Goal: Task Accomplishment & Management: Complete application form

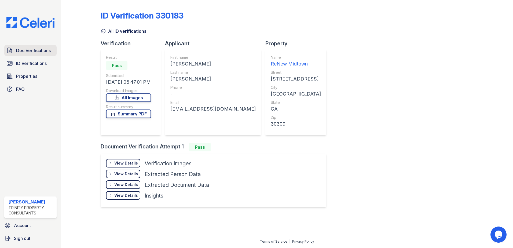
click at [18, 54] on link "Doc Verifications" at bounding box center [30, 50] width 52 height 11
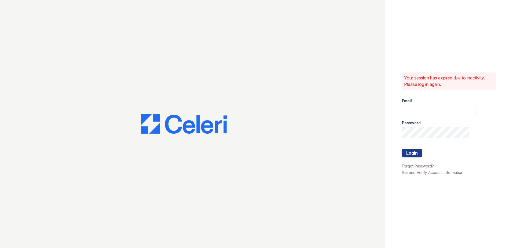
click at [403, 104] on div "Email" at bounding box center [438, 99] width 73 height 11
click at [415, 105] on form "Email Password Login" at bounding box center [438, 128] width 73 height 69
click at [415, 108] on input "email" at bounding box center [438, 110] width 73 height 11
type input "lawilliams@trinity-pm.com"
click at [402, 149] on button "Login" at bounding box center [412, 153] width 20 height 9
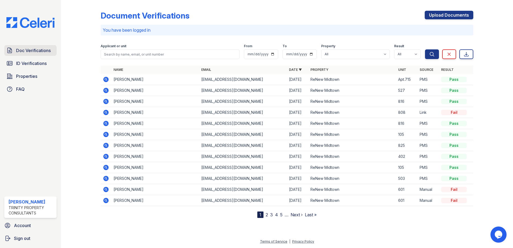
click at [37, 53] on span "Doc Verifications" at bounding box center [33, 50] width 35 height 6
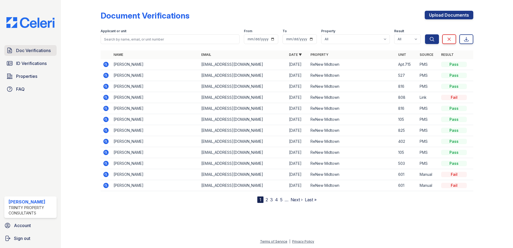
click at [29, 51] on span "Doc Verifications" at bounding box center [33, 50] width 35 height 6
click at [24, 49] on span "Doc Verifications" at bounding box center [33, 50] width 35 height 6
click at [22, 50] on span "Doc Verifications" at bounding box center [33, 50] width 35 height 6
drag, startPoint x: 329, startPoint y: 17, endPoint x: 326, endPoint y: 14, distance: 3.8
click at [326, 14] on div "Document Verifications Upload Documents" at bounding box center [287, 18] width 372 height 14
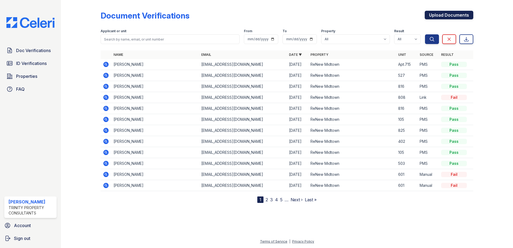
click at [465, 13] on link "Upload Documents" at bounding box center [448, 15] width 49 height 9
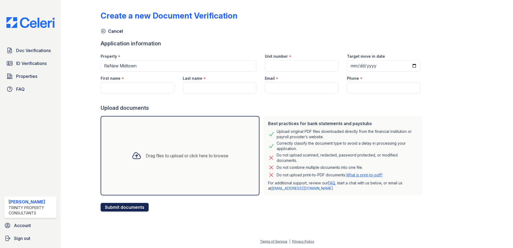
click at [129, 209] on button "Submit documents" at bounding box center [125, 207] width 48 height 9
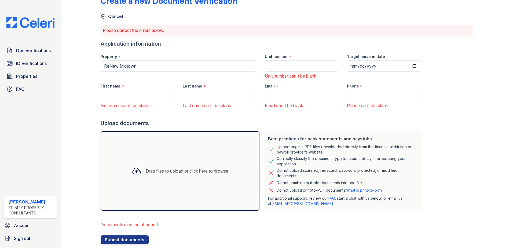
scroll to position [29, 0]
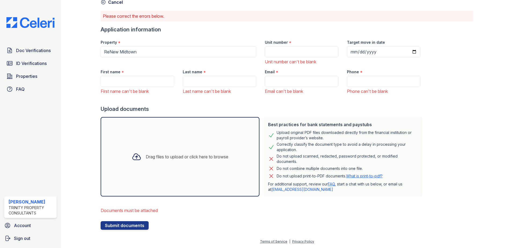
click at [154, 158] on div "Drag files to upload or click here to browse" at bounding box center [187, 156] width 83 height 6
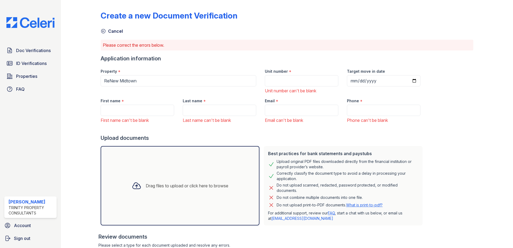
scroll to position [92, 0]
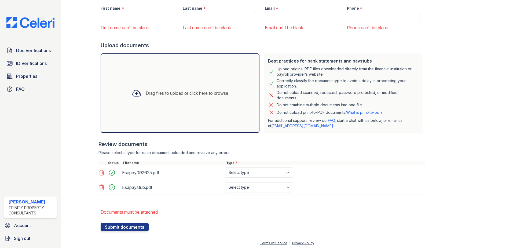
drag, startPoint x: 272, startPoint y: 177, endPoint x: 276, endPoint y: 174, distance: 5.3
click at [272, 177] on div "Esapay092625.pdf Select type Paystub Bank Statement Offer Letter Tax Documents …" at bounding box center [261, 172] width 326 height 15
click at [289, 176] on select "Select type Paystub Bank Statement Offer Letter Tax Documents Benefit Award Let…" at bounding box center [259, 172] width 68 height 10
select select "paystub"
click at [225, 167] on select "Select type Paystub Bank Statement Offer Letter Tax Documents Benefit Award Let…" at bounding box center [259, 172] width 68 height 10
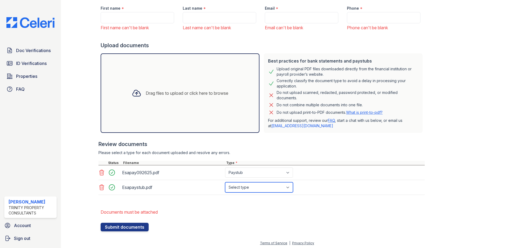
click at [279, 191] on select "Select type Paystub Bank Statement Offer Letter Tax Documents Benefit Award Let…" at bounding box center [259, 187] width 68 height 10
select select "paystub"
click at [225, 182] on select "Select type Paystub Bank Statement Offer Letter Tax Documents Benefit Award Let…" at bounding box center [259, 187] width 68 height 10
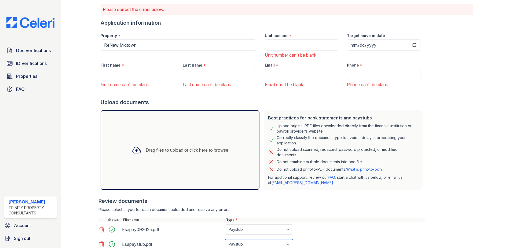
scroll to position [0, 0]
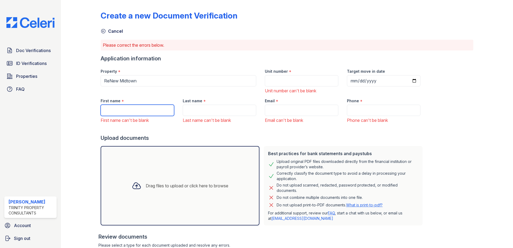
drag, startPoint x: 138, startPoint y: 109, endPoint x: 138, endPoint y: 113, distance: 4.6
click at [138, 109] on input "First name" at bounding box center [137, 110] width 73 height 11
type input "Andre"
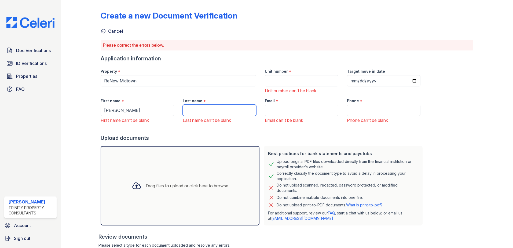
click at [237, 110] on input "Last name" at bounding box center [219, 110] width 73 height 11
type input "Yourse"
click at [275, 112] on input "Email" at bounding box center [301, 110] width 73 height 11
click at [271, 113] on input "Email" at bounding box center [301, 110] width 73 height 11
paste input "andreyourse@aol.com"
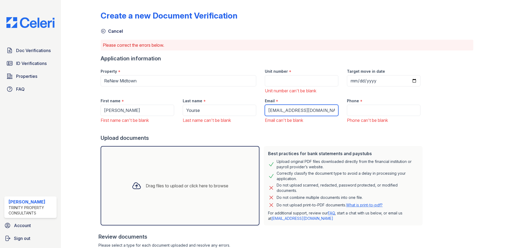
type input "andreyourse@aol.com"
click at [362, 103] on div "Phone * Phone can't be blank" at bounding box center [383, 108] width 82 height 29
click at [368, 114] on input "Phone" at bounding box center [383, 110] width 73 height 11
paste input "(646) 926-2719"
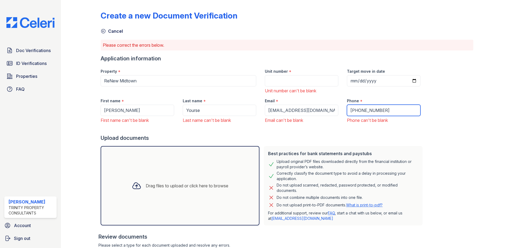
type input "(646) 926-2719"
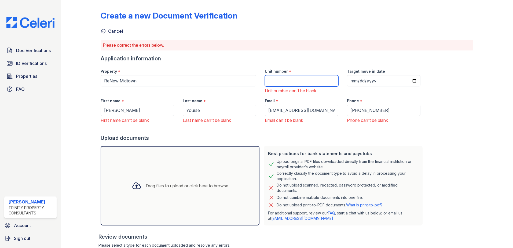
click at [270, 83] on input "Unit number" at bounding box center [301, 80] width 73 height 11
type input "808"
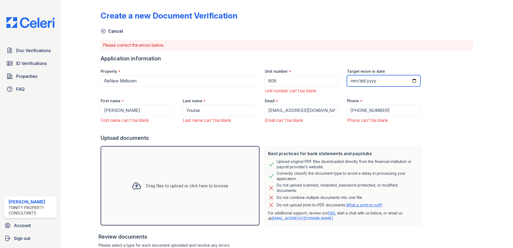
click at [407, 79] on input "Target move in date" at bounding box center [383, 80] width 73 height 11
type input "2025-09-30"
click at [474, 128] on div at bounding box center [488, 162] width 31 height 321
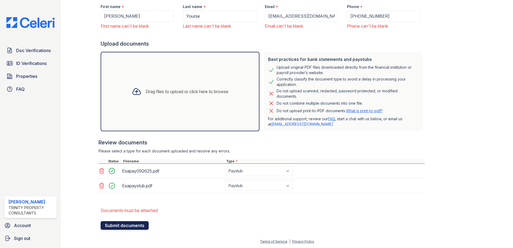
click at [124, 226] on button "Submit documents" at bounding box center [125, 225] width 48 height 9
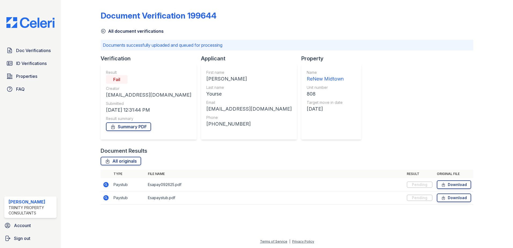
click at [101, 33] on icon at bounding box center [103, 30] width 5 height 5
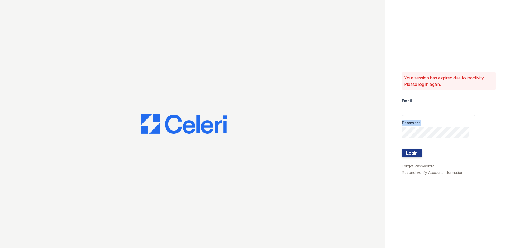
click at [422, 115] on form "Email Password Login" at bounding box center [438, 128] width 73 height 69
click at [423, 111] on input "email" at bounding box center [438, 110] width 73 height 11
type input "lawilliams@trinity-pm.com"
click at [402, 149] on button "Login" at bounding box center [412, 153] width 20 height 9
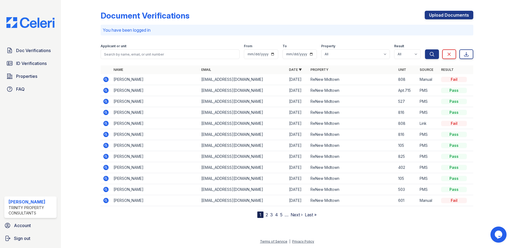
click at [105, 79] on icon at bounding box center [106, 79] width 6 height 6
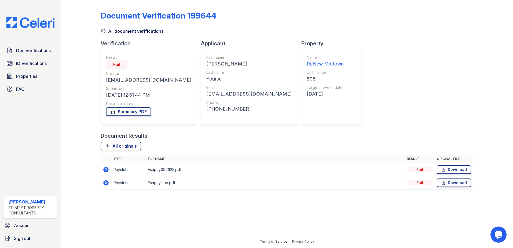
click at [103, 171] on icon at bounding box center [106, 169] width 6 height 6
